Goal: Task Accomplishment & Management: Manage account settings

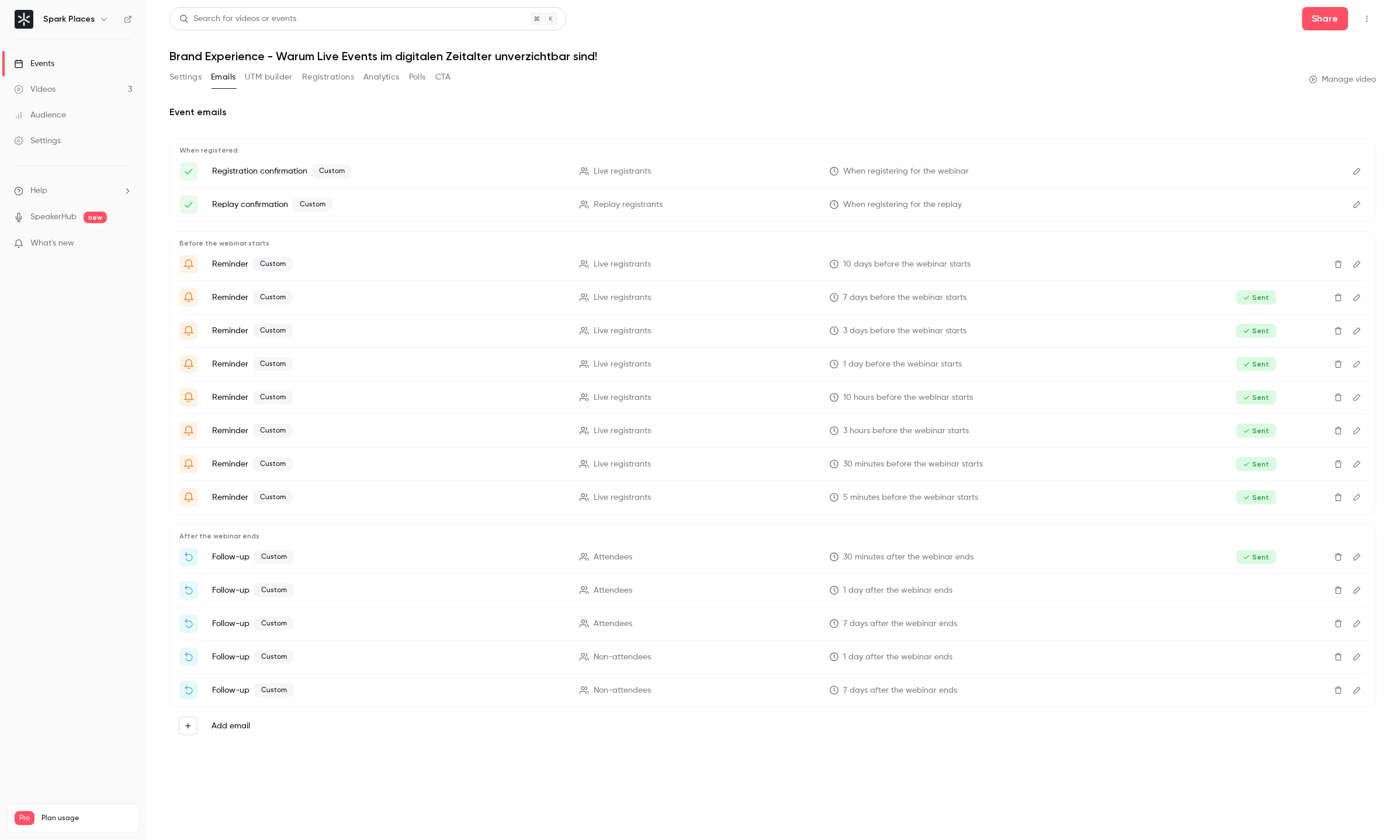
click at [63, 94] on link "Videos 3" at bounding box center [73, 89] width 146 height 26
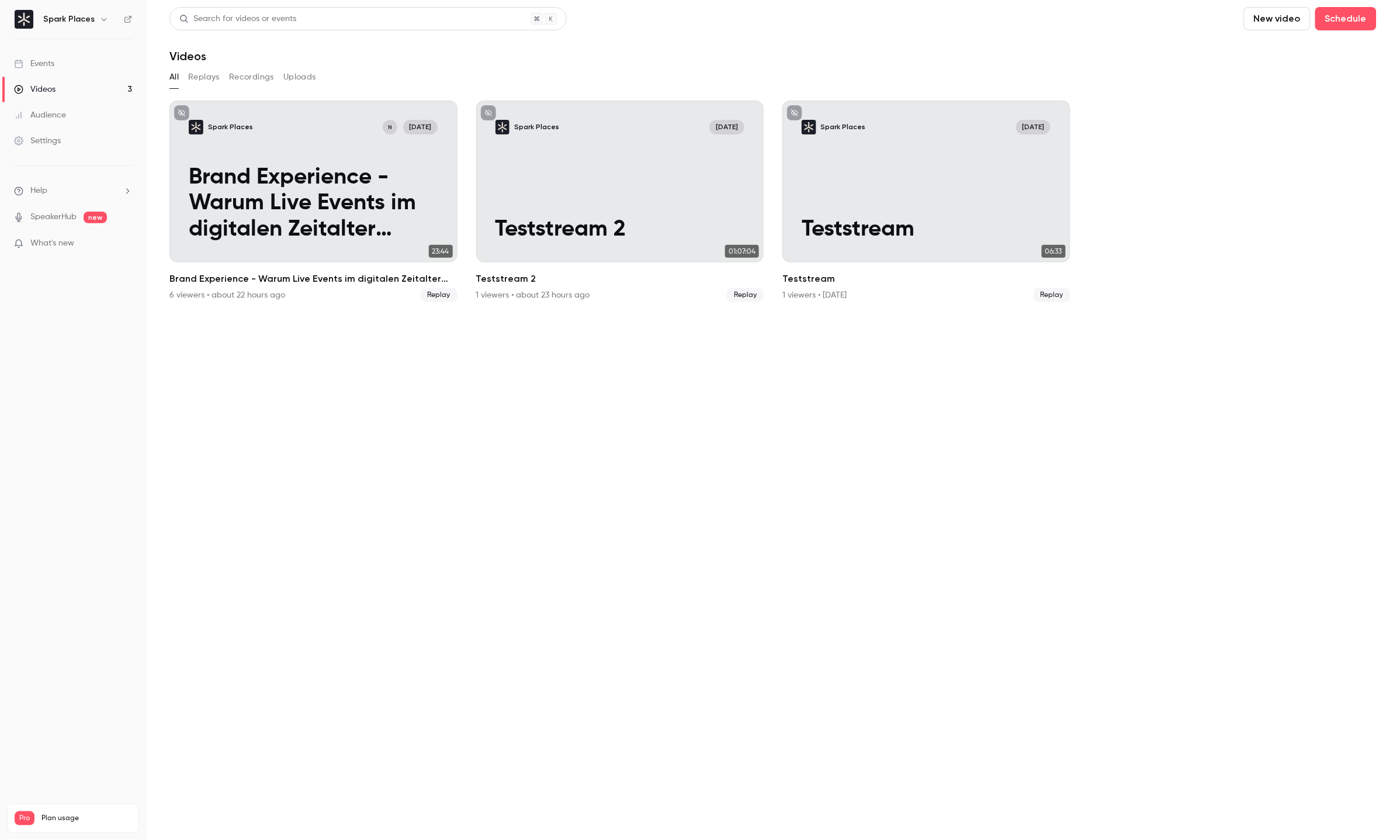
click at [66, 64] on link "Events" at bounding box center [73, 63] width 146 height 26
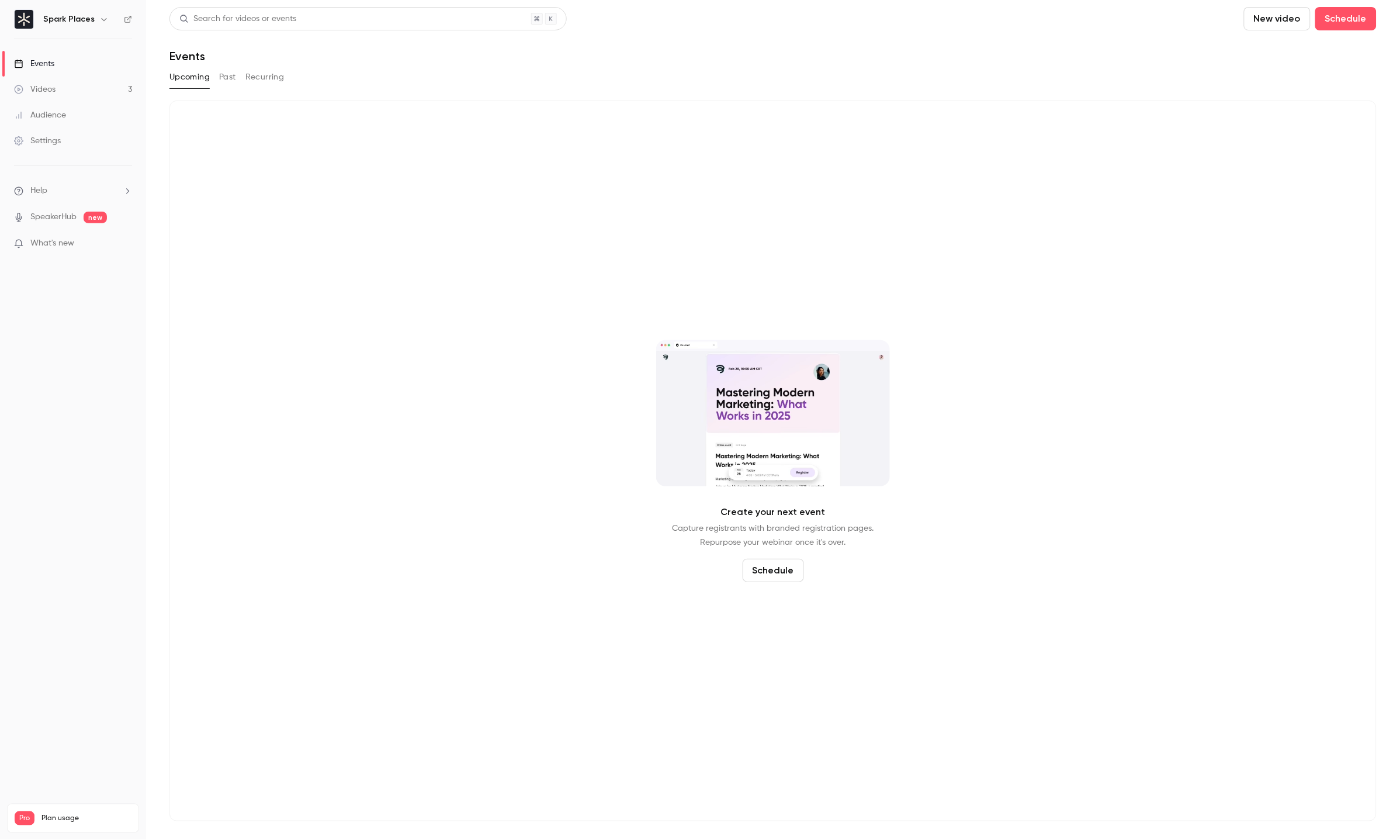
click at [83, 23] on h6 "Spark Places" at bounding box center [69, 19] width 52 height 12
click at [99, 18] on icon "button" at bounding box center [104, 20] width 9 height 9
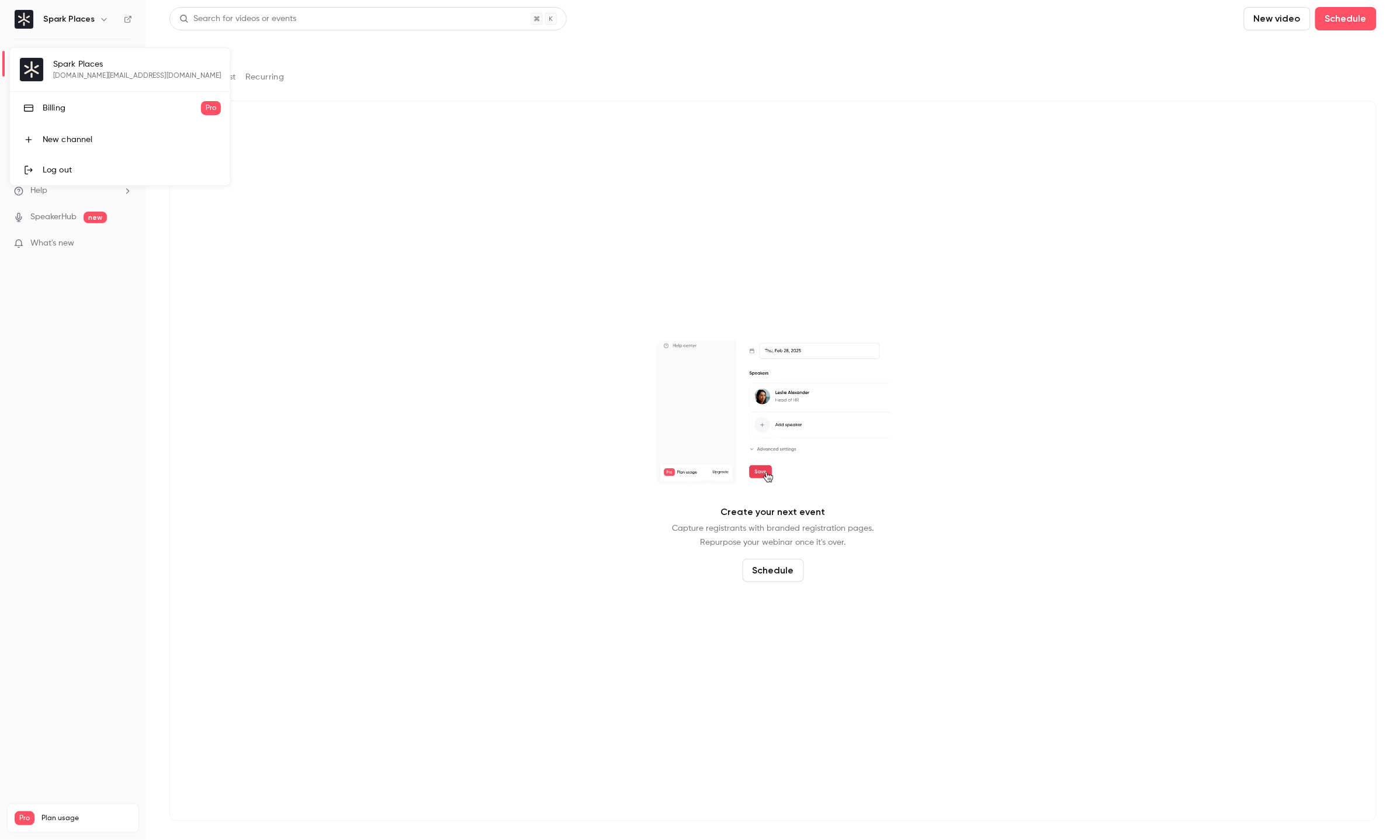
click at [68, 74] on div "Spark Places [DOMAIN_NAME][EMAIL_ADDRESS][PERSON_NAME][DOMAIN_NAME] Billing Pro…" at bounding box center [120, 117] width 221 height 138
click at [55, 314] on div at bounding box center [700, 420] width 1400 height 840
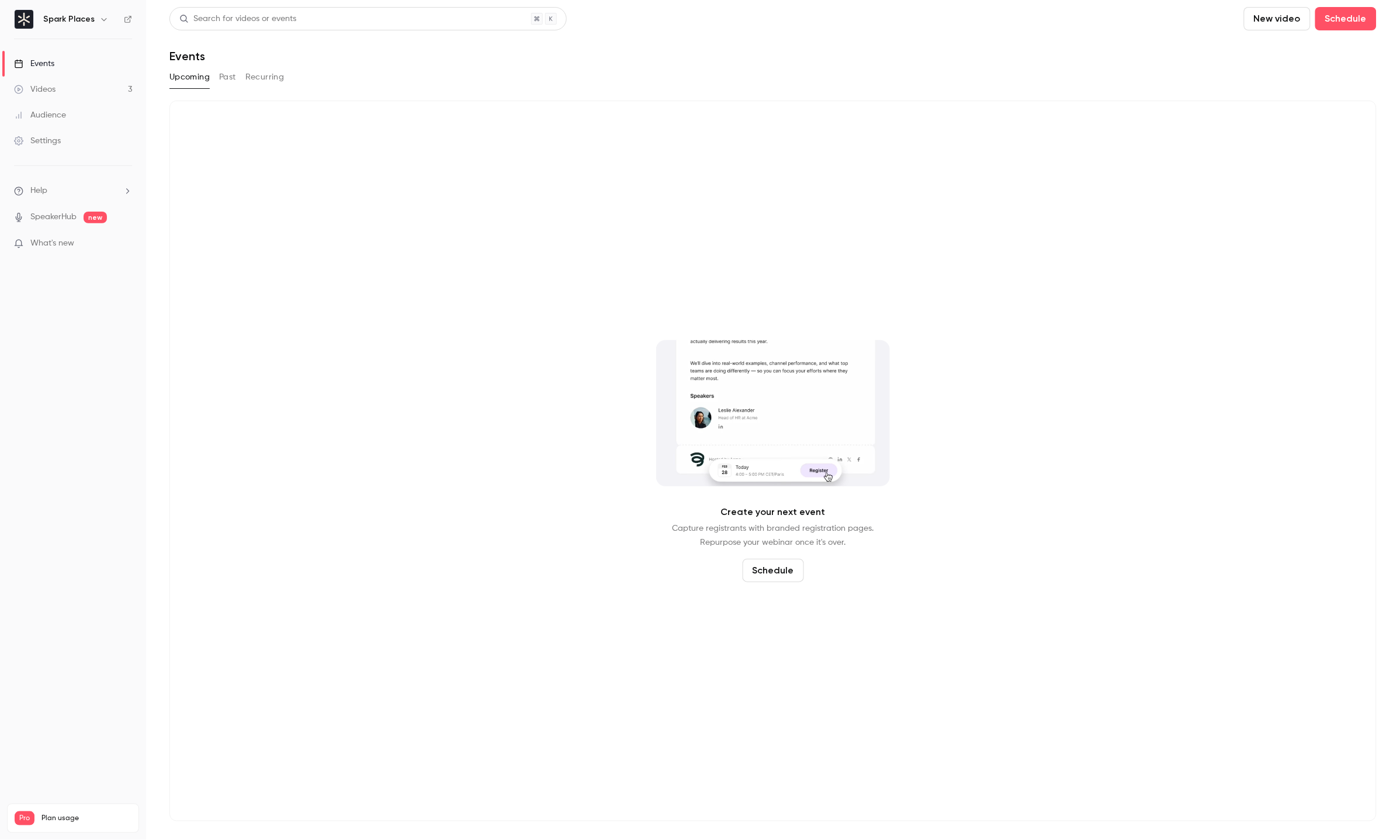
click at [45, 138] on div "Settings" at bounding box center [38, 141] width 47 height 12
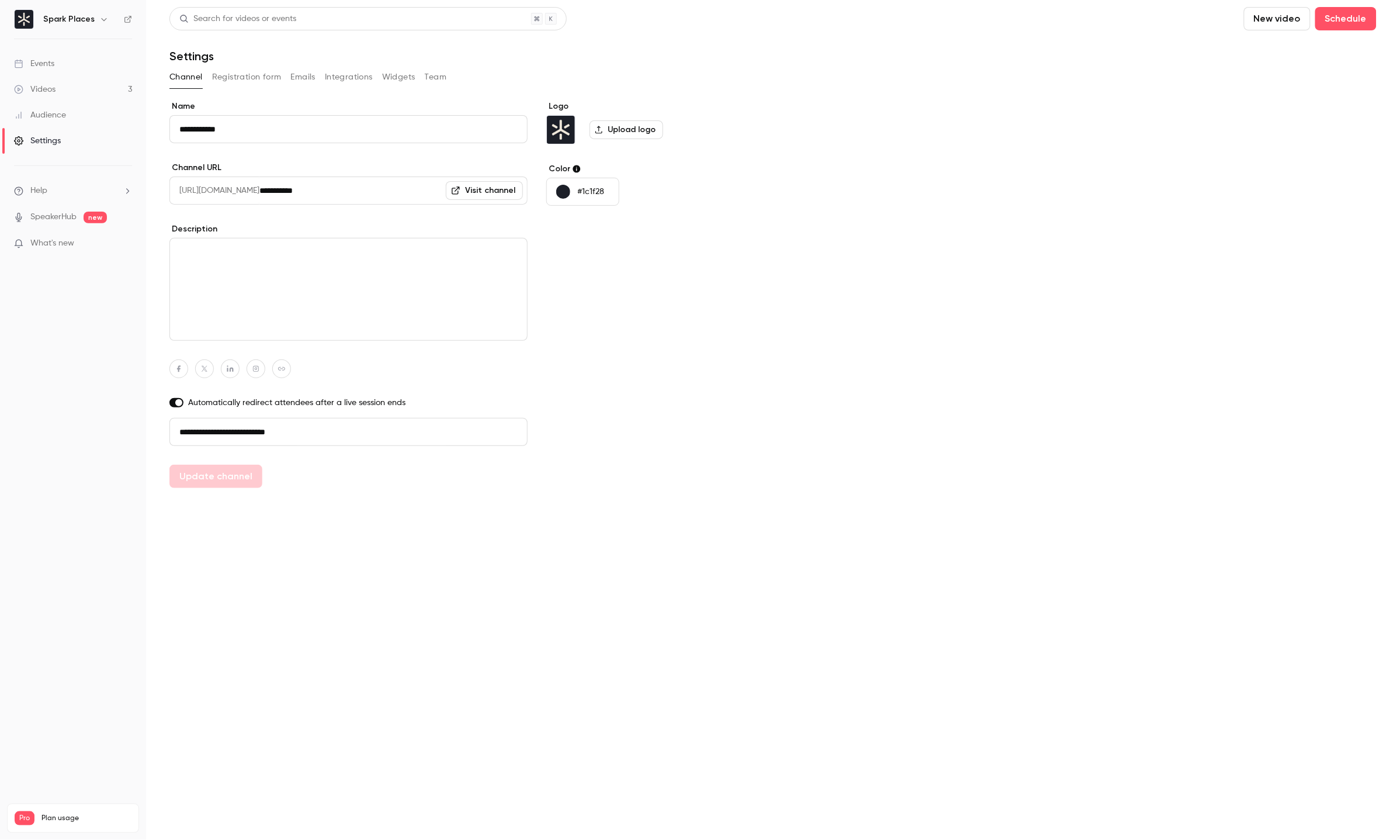
click at [258, 135] on input "**********" at bounding box center [349, 129] width 358 height 28
click at [215, 465] on button "Update channel" at bounding box center [216, 476] width 93 height 23
type input "*****"
click at [54, 84] on div "Videos" at bounding box center [34, 89] width 41 height 12
